Goal: Information Seeking & Learning: Find specific page/section

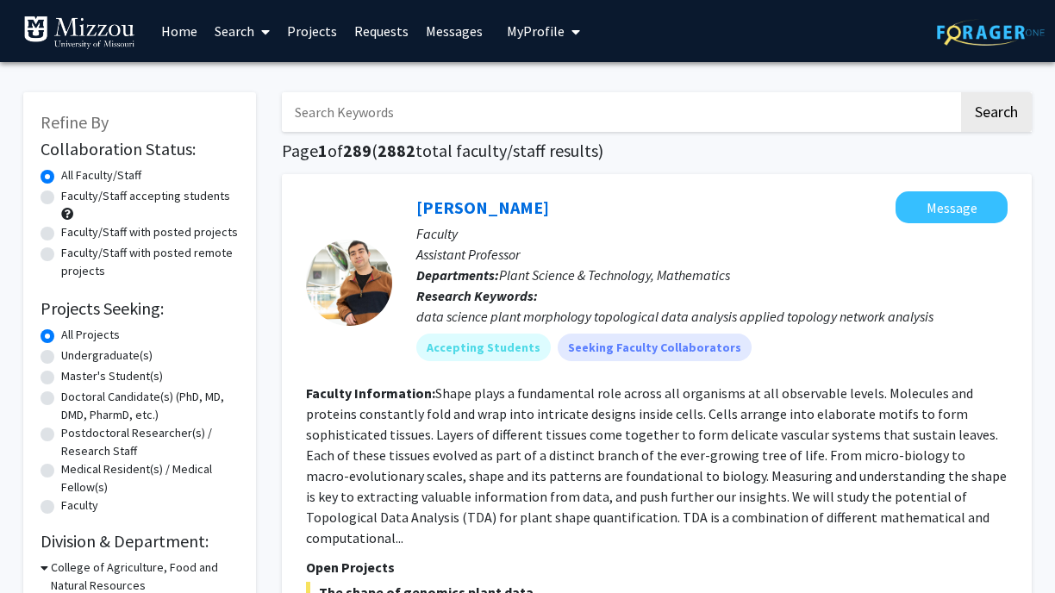
click at [508, 27] on span "My Profile" at bounding box center [536, 30] width 58 height 17
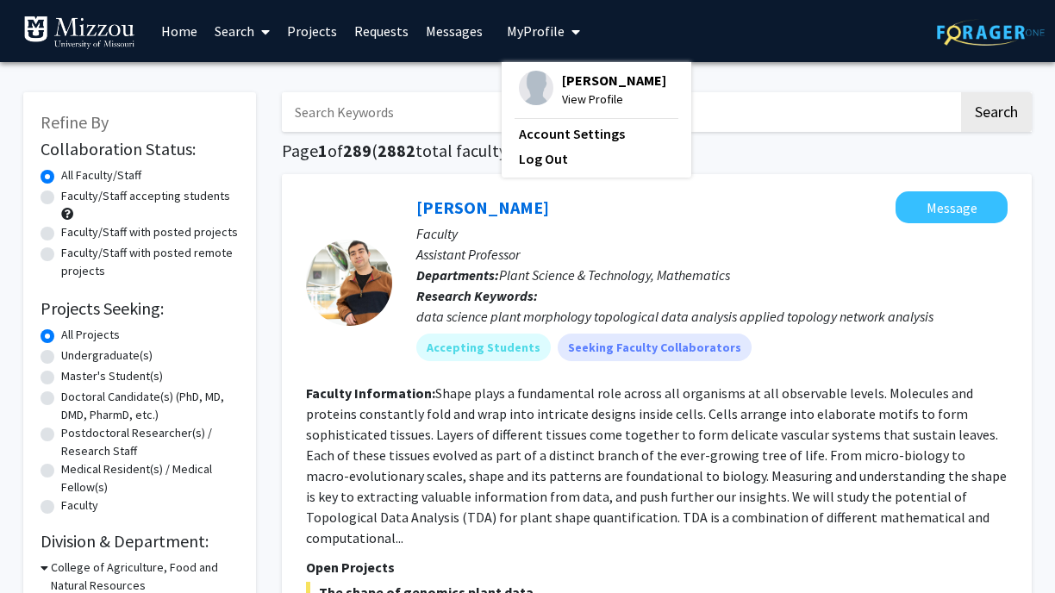
click at [508, 27] on span "My Profile" at bounding box center [536, 30] width 58 height 17
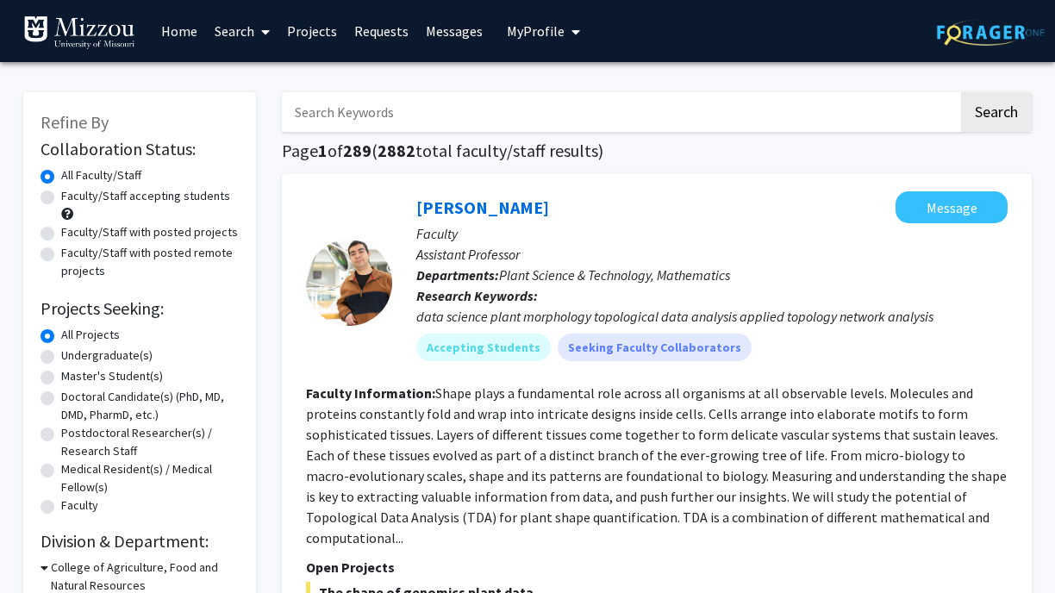
click at [352, 113] on input "Search Keywords" at bounding box center [620, 112] width 677 height 40
click at [961, 92] on button "Search" at bounding box center [996, 112] width 71 height 40
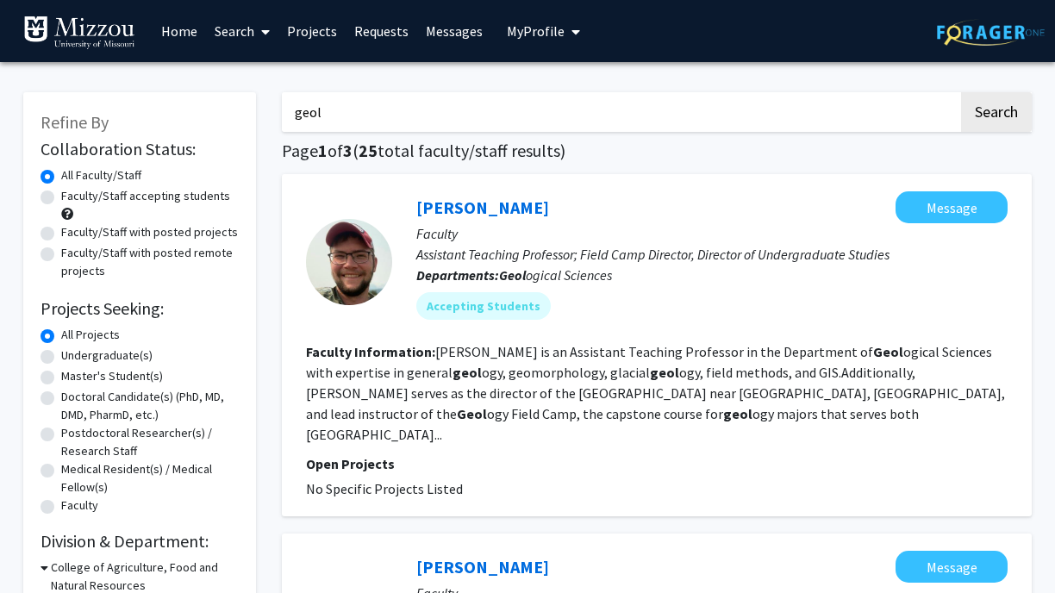
drag, startPoint x: 334, startPoint y: 109, endPoint x: 271, endPoint y: 109, distance: 63.8
click at [961, 92] on button "Search" at bounding box center [996, 112] width 71 height 40
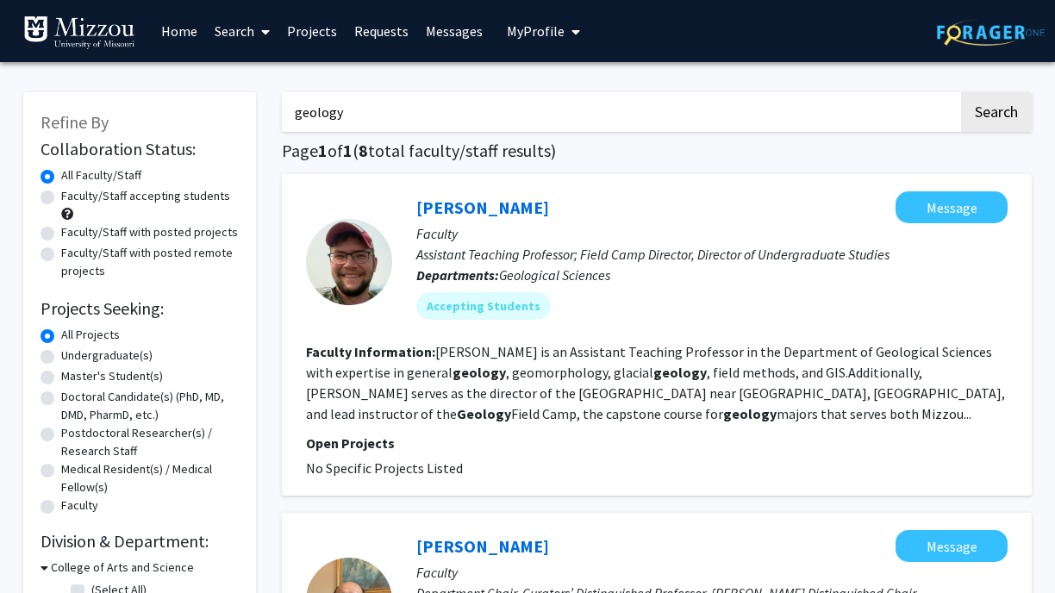
drag, startPoint x: 355, startPoint y: 113, endPoint x: 278, endPoint y: 113, distance: 77.6
click at [961, 92] on button "Search" at bounding box center [996, 112] width 71 height 40
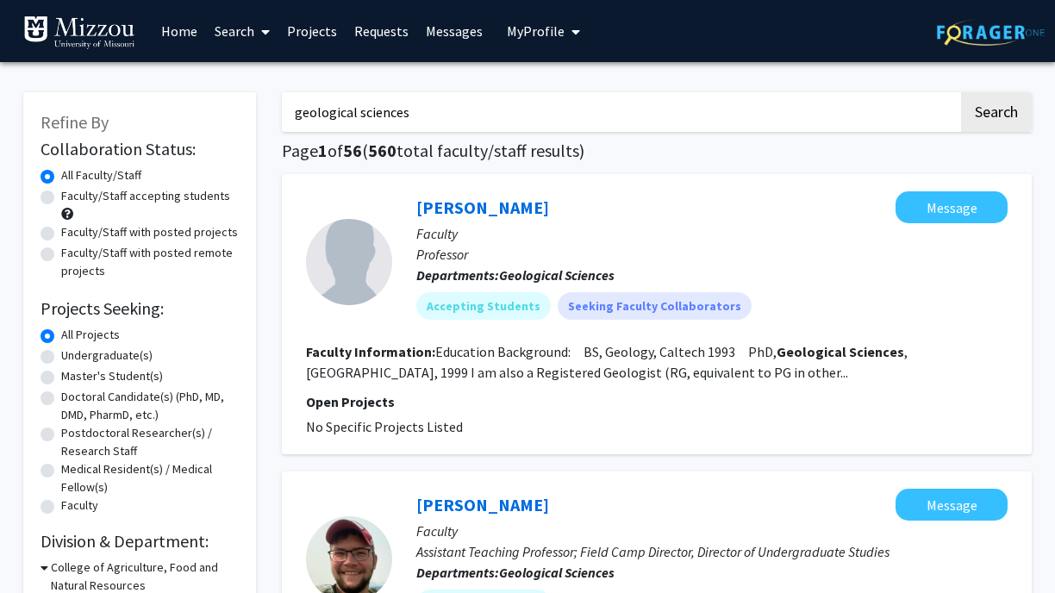
drag, startPoint x: 437, startPoint y: 118, endPoint x: 289, endPoint y: 111, distance: 148.4
click at [289, 111] on input "geological sciences" at bounding box center [620, 112] width 677 height 40
click at [424, 114] on input "geological sciences" at bounding box center [620, 112] width 677 height 40
type input "geological"
click at [961, 92] on button "Search" at bounding box center [996, 112] width 71 height 40
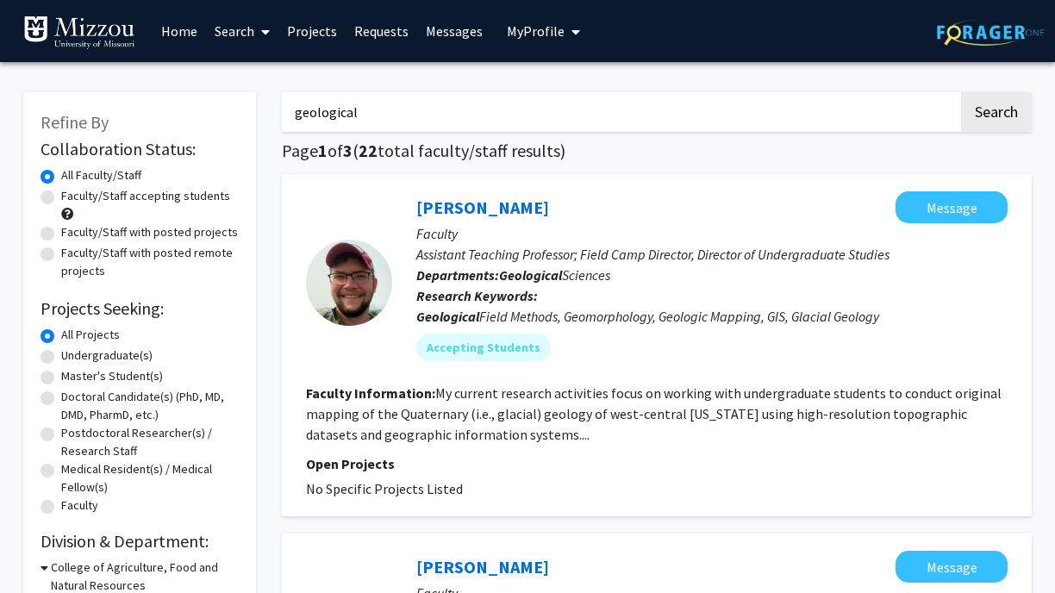
drag, startPoint x: 422, startPoint y: 115, endPoint x: 274, endPoint y: 115, distance: 148.2
